Goal: Find specific page/section: Find specific page/section

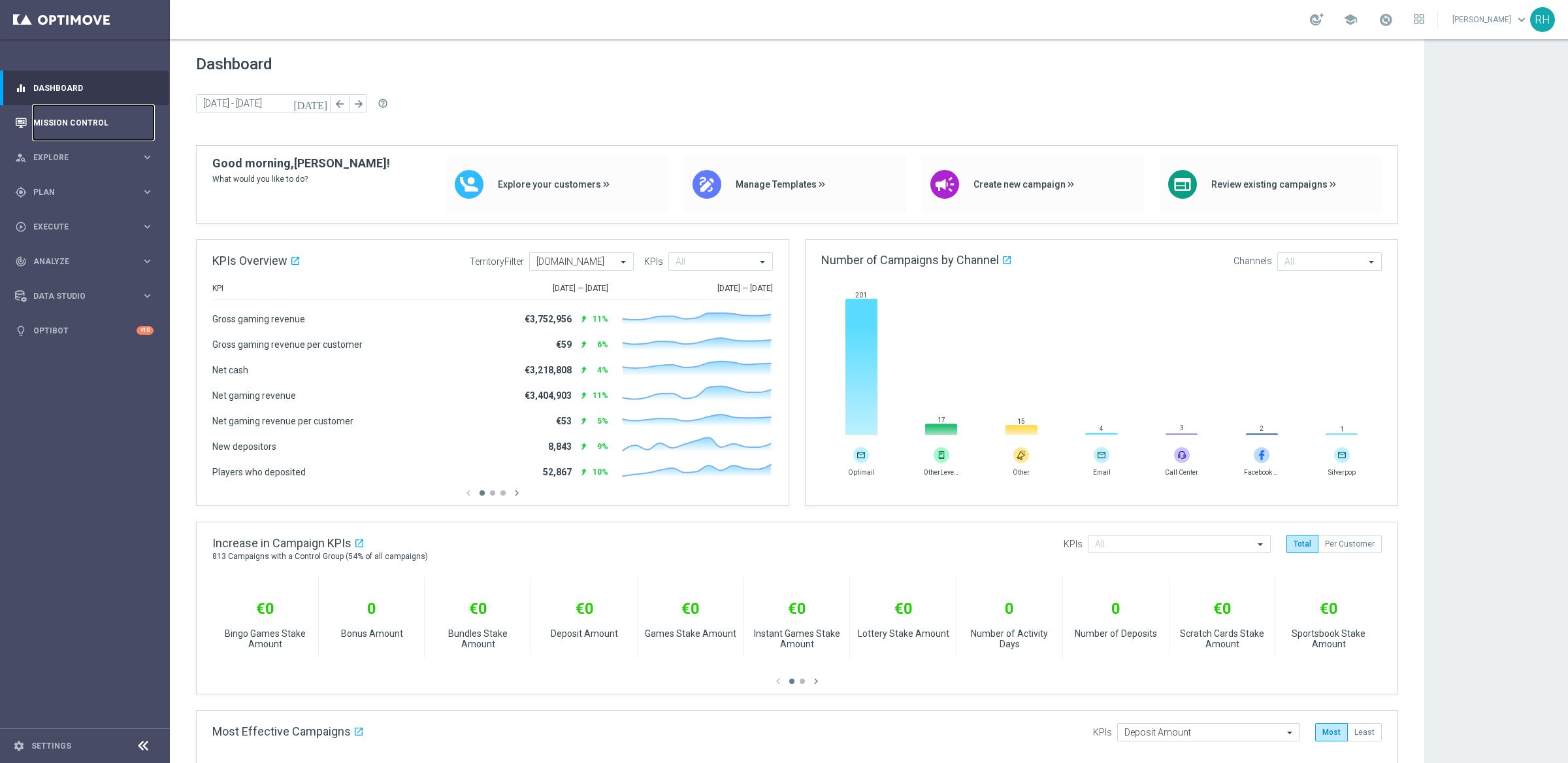
click at [97, 124] on link "Mission Control" at bounding box center [93, 122] width 120 height 34
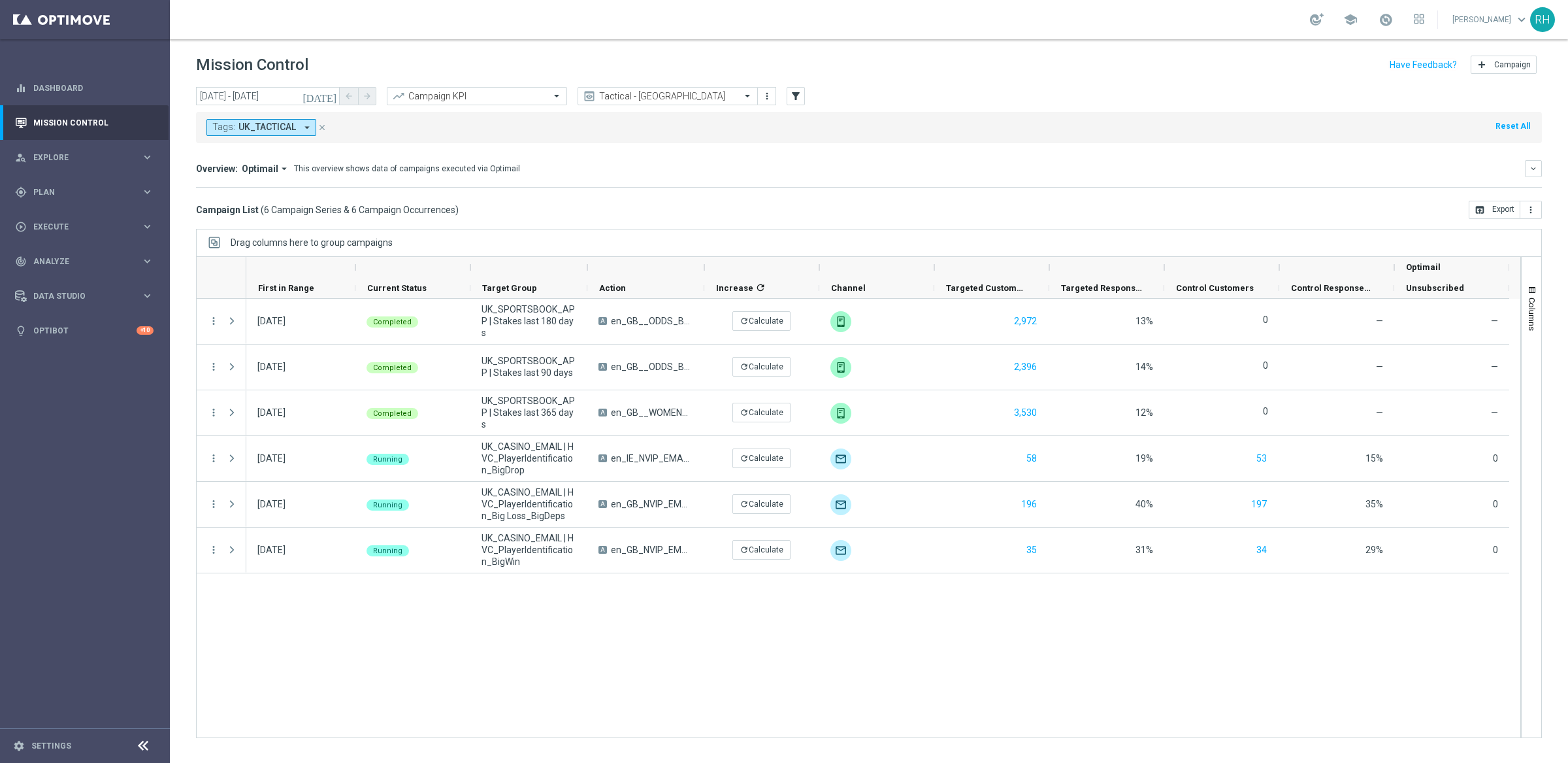
click at [326, 99] on icon "[DATE]" at bounding box center [320, 96] width 35 height 11
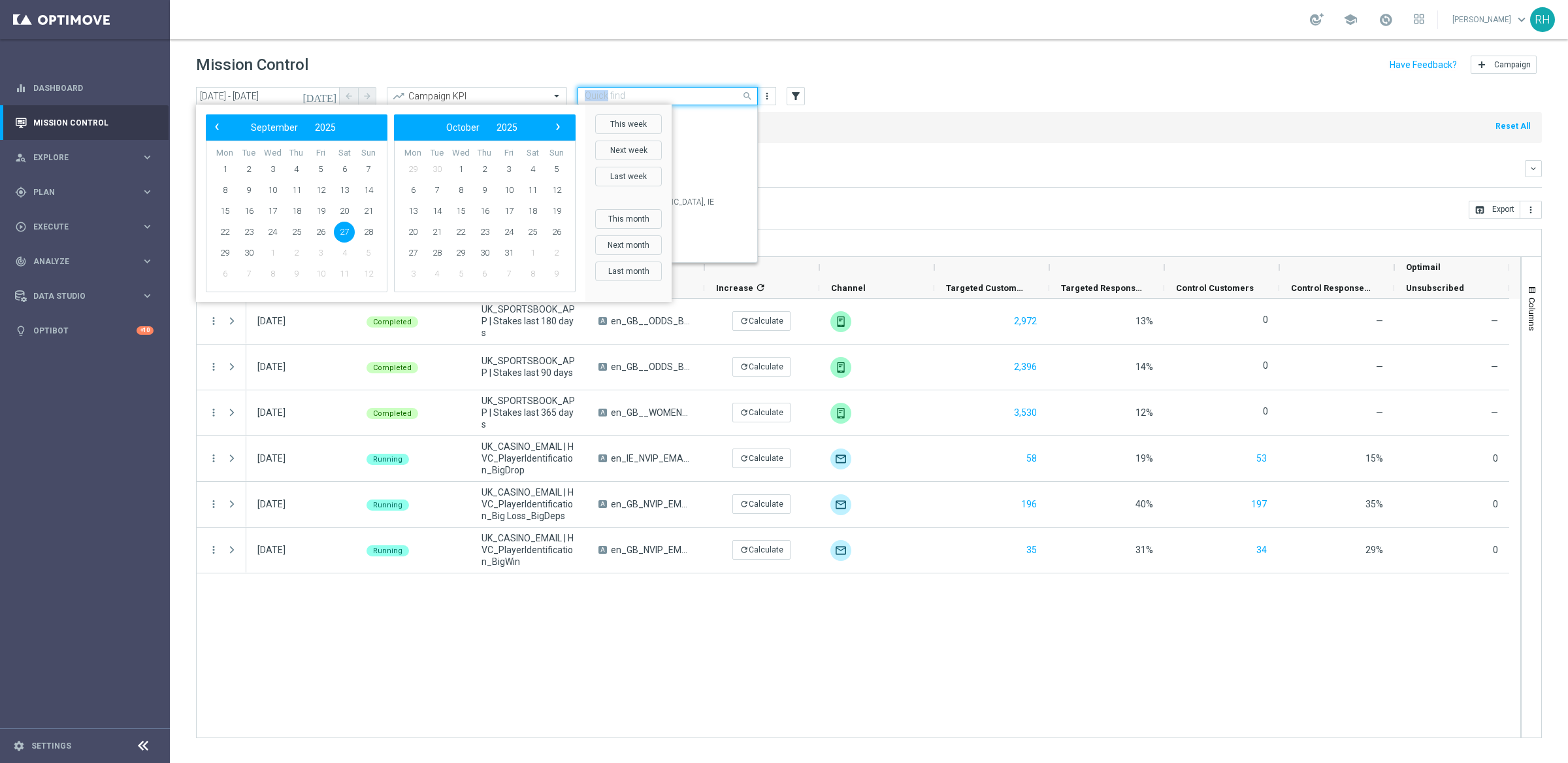
scroll to position [188, 0]
